Goal: Navigation & Orientation: Find specific page/section

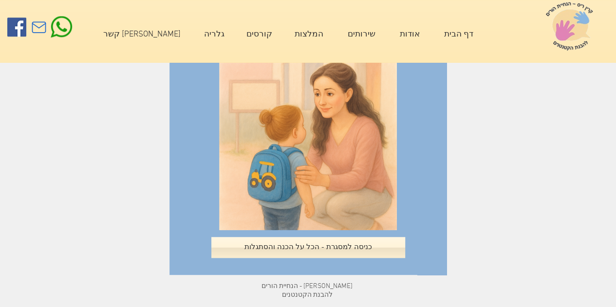
scroll to position [435, 0]
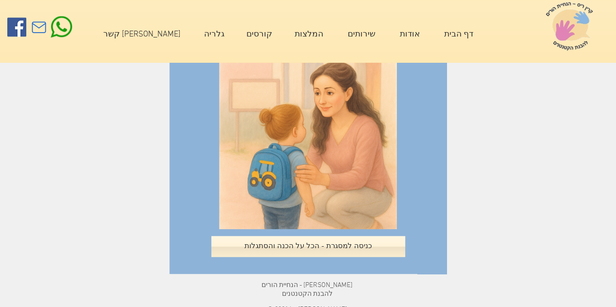
click at [463, 34] on p "דף הבית" at bounding box center [458, 34] width 39 height 24
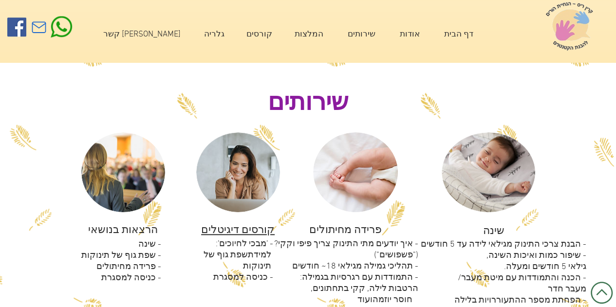
scroll to position [327, 0]
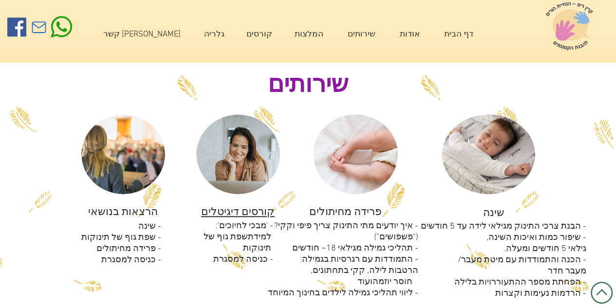
click at [258, 31] on p "קורסים" at bounding box center [260, 34] width 36 height 24
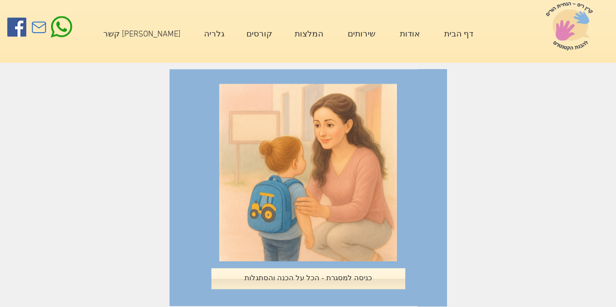
scroll to position [452, 0]
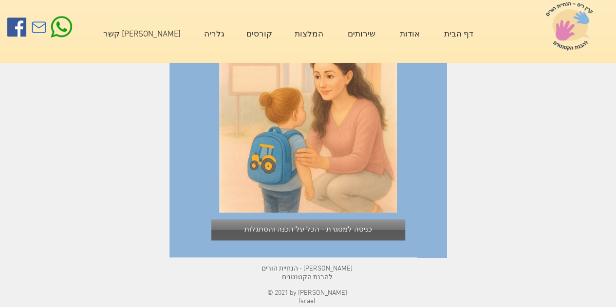
click at [374, 232] on link "כניסה למסגרת - הכל על הכנה והסתגלות" at bounding box center [308, 230] width 194 height 21
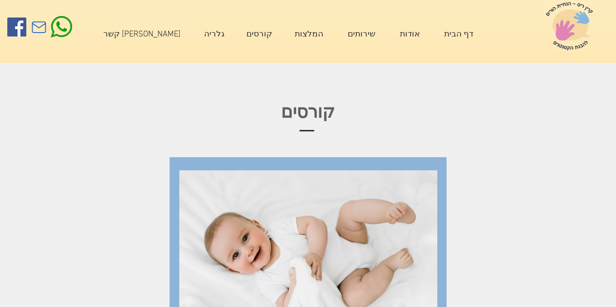
scroll to position [452, 0]
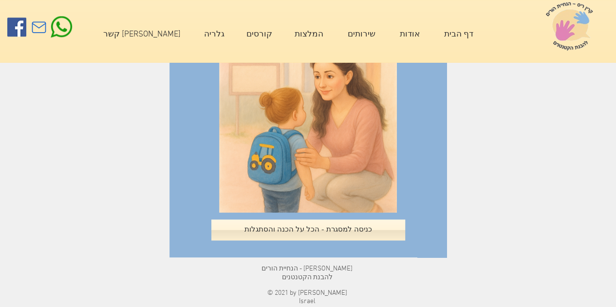
click at [459, 37] on p "דף הבית" at bounding box center [458, 34] width 39 height 24
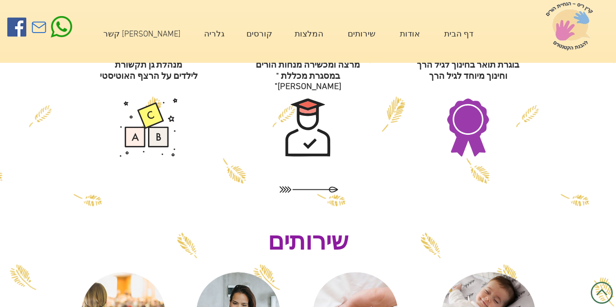
click at [415, 32] on p "אודות" at bounding box center [410, 34] width 30 height 24
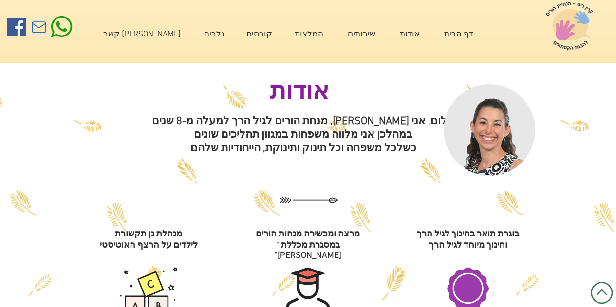
click at [356, 35] on p "שירותים" at bounding box center [361, 34] width 37 height 24
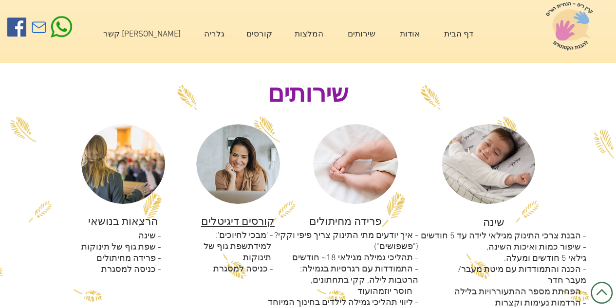
scroll to position [319, 0]
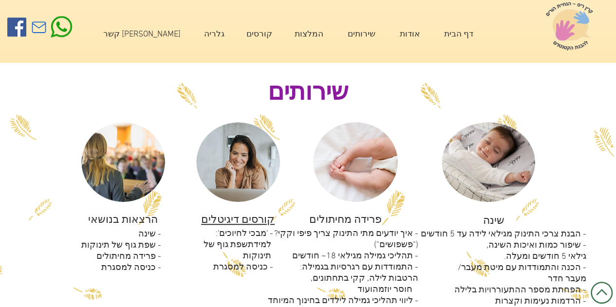
click at [311, 36] on p "המלצות" at bounding box center [309, 34] width 38 height 24
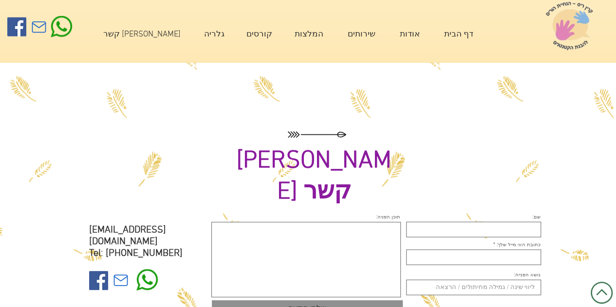
scroll to position [1110, 0]
